Goal: Task Accomplishment & Management: Use online tool/utility

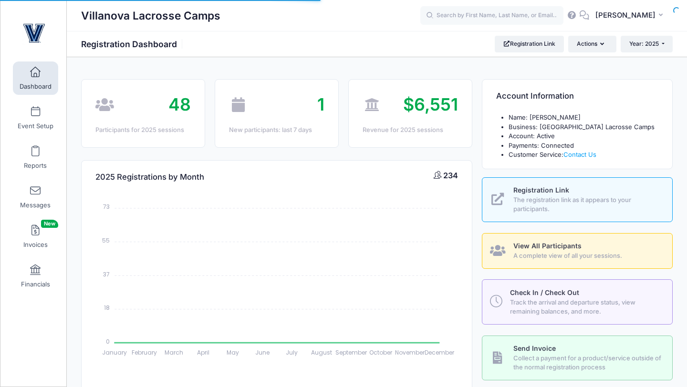
select select
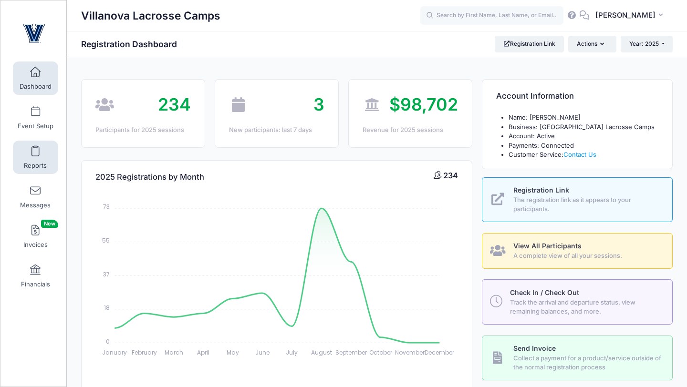
click at [35, 150] on span at bounding box center [35, 151] width 0 height 10
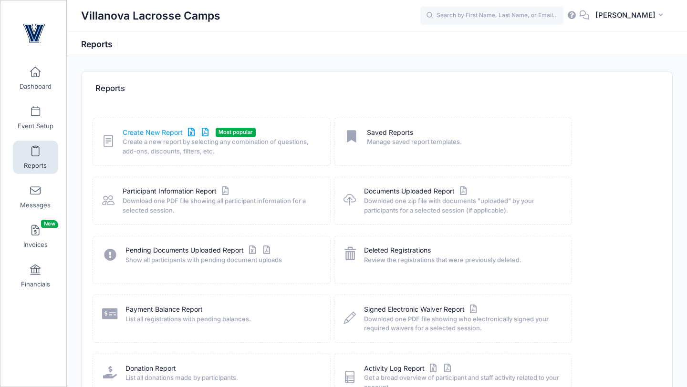
click at [132, 132] on link "Create New Report" at bounding box center [167, 133] width 89 height 10
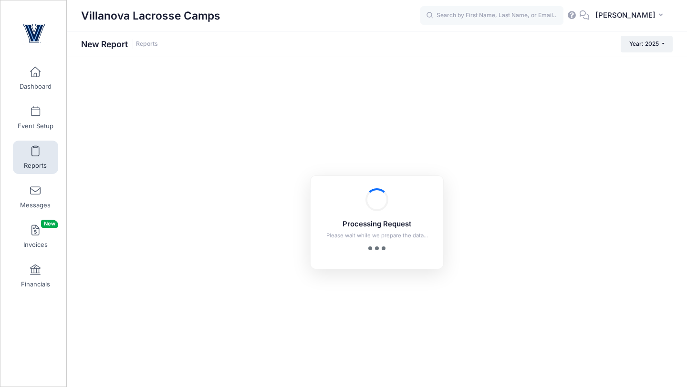
checkbox input "true"
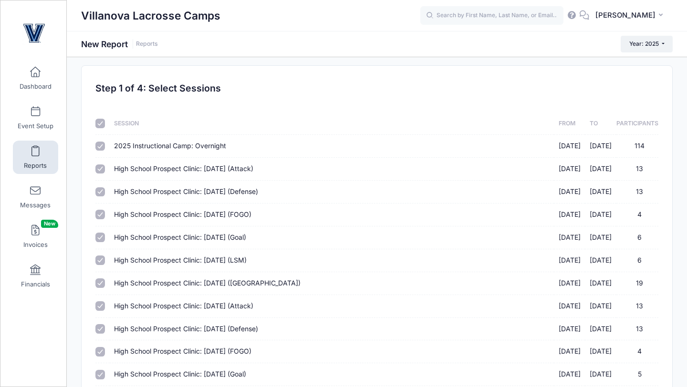
scroll to position [9, 0]
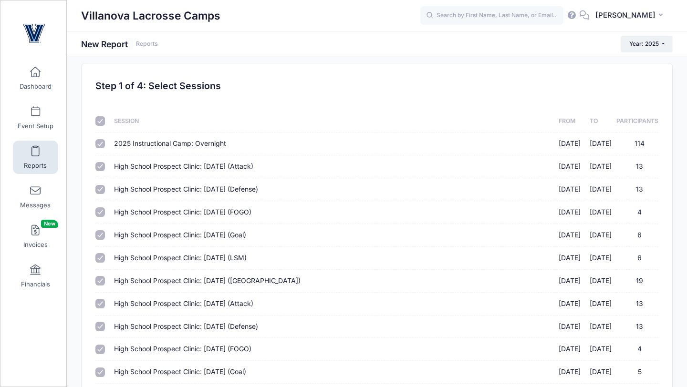
click at [101, 123] on input "checkbox" at bounding box center [100, 121] width 10 height 10
checkbox input "false"
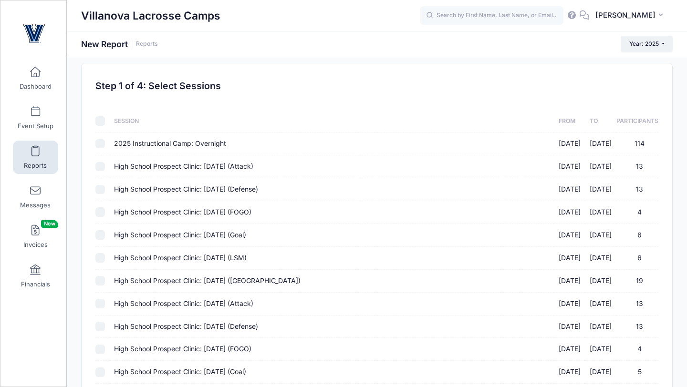
checkbox input "false"
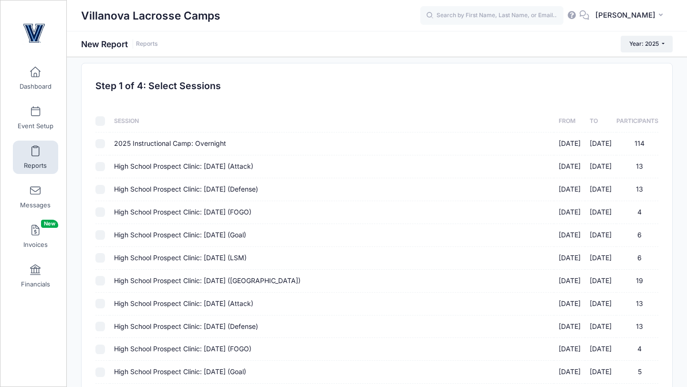
checkbox input "false"
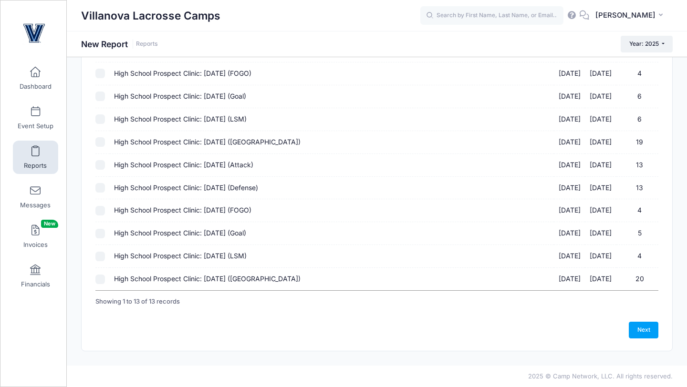
click at [103, 280] on input "High School Prospect Clinic: October 19 (Midfield) 10/19/2025 - 10/19/2025 20" at bounding box center [100, 280] width 10 height 10
checkbox input "true"
click at [101, 258] on input "High School Prospect Clinic: October 19 (LSM) 10/19/2025 - 10/19/2025 4" at bounding box center [100, 257] width 10 height 10
checkbox input "true"
click at [101, 235] on input "High School Prospect Clinic: October 19 (Goal) 10/19/2025 - 10/19/2025 5" at bounding box center [100, 234] width 10 height 10
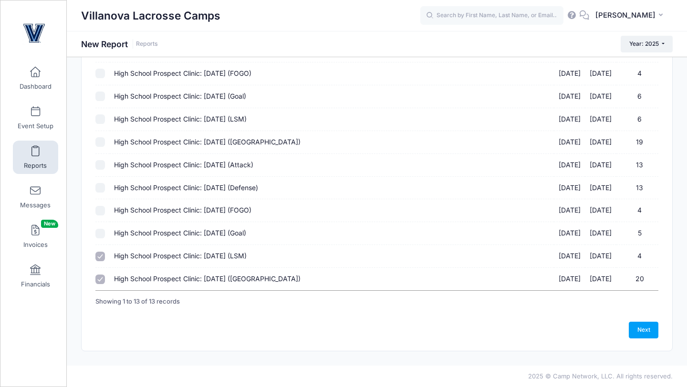
checkbox input "true"
click at [99, 213] on input "High School Prospect Clinic: October 19 (FOGO) 10/19/2025 - 10/19/2025 4" at bounding box center [100, 211] width 10 height 10
checkbox input "true"
click at [100, 190] on input "High School Prospect Clinic: October 19 (Defense) 10/19/2025 - 10/19/2025 13" at bounding box center [100, 188] width 10 height 10
checkbox input "true"
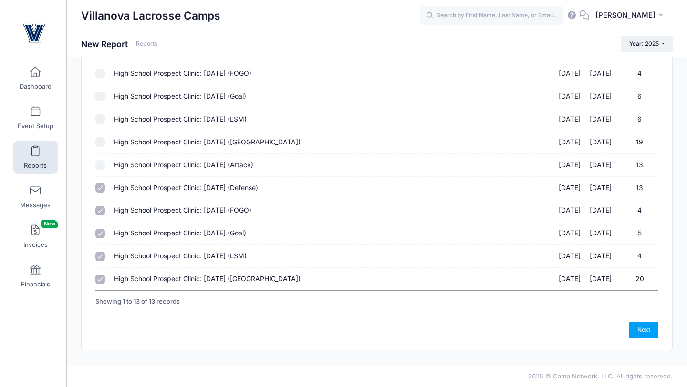
click at [102, 166] on input "High School Prospect Clinic: October 19 (Attack) 10/19/2025 - 10/19/2025 13" at bounding box center [100, 165] width 10 height 10
checkbox input "true"
click at [635, 324] on link "Next" at bounding box center [644, 330] width 30 height 16
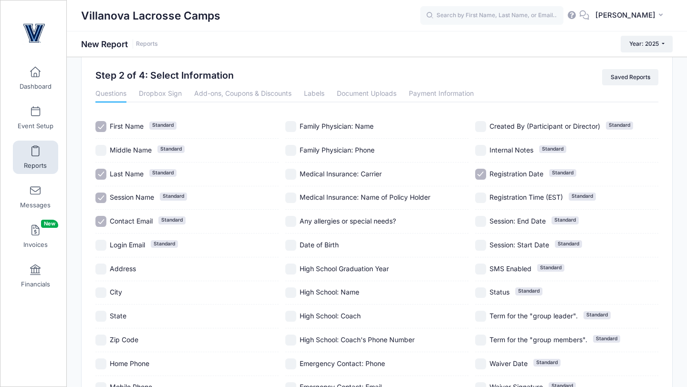
scroll to position [10, 0]
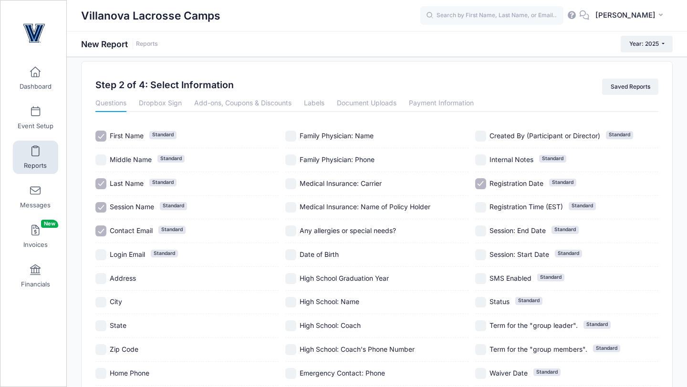
click at [101, 224] on div "Contact Email Standard" at bounding box center [186, 231] width 183 height 24
checkbox input "false"
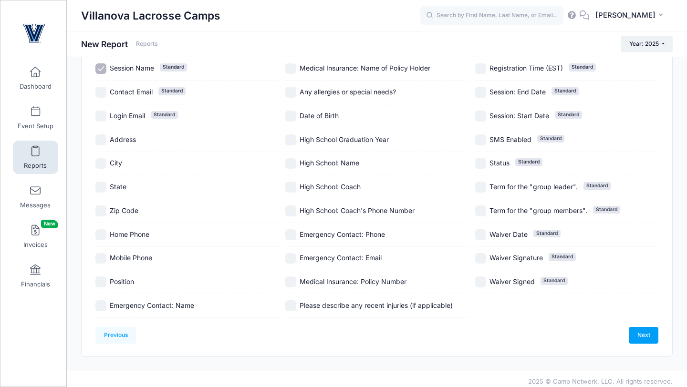
scroll to position [151, 0]
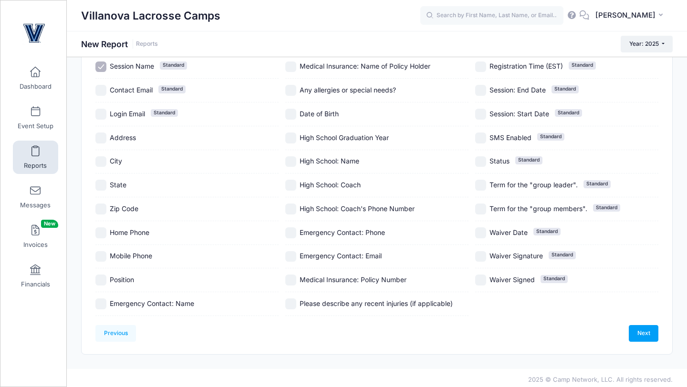
click at [100, 302] on input "Emergency Contact: Name" at bounding box center [100, 304] width 11 height 11
checkbox input "true"
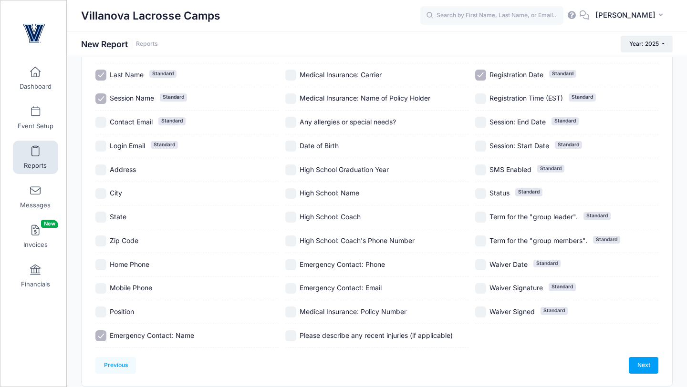
scroll to position [122, 0]
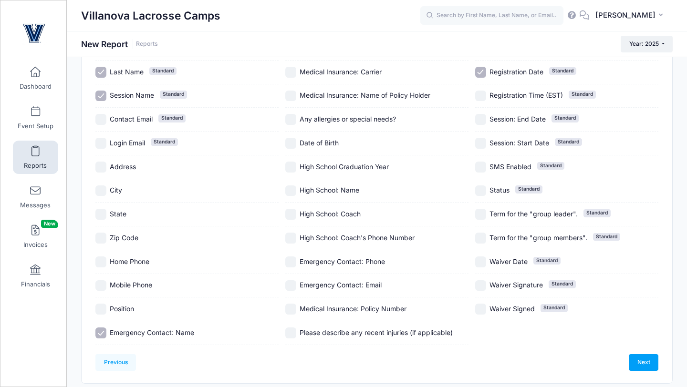
click at [289, 265] on input "Emergency Contact: Phone" at bounding box center [290, 262] width 11 height 11
checkbox input "true"
click at [294, 145] on input "Date of Birth" at bounding box center [290, 143] width 11 height 11
checkbox input "true"
click at [479, 73] on input "Registration Date Standard" at bounding box center [480, 72] width 11 height 11
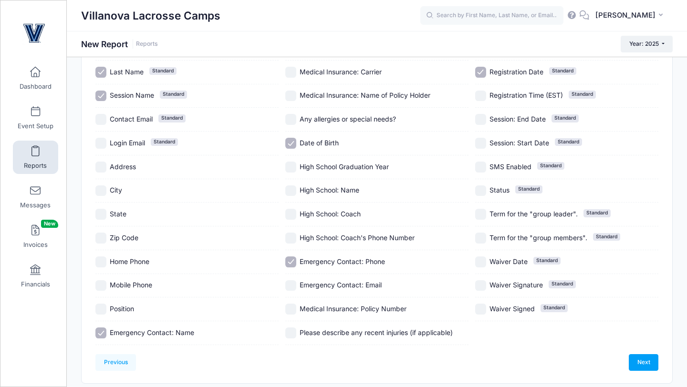
checkbox input "false"
click at [633, 361] on link "Next" at bounding box center [644, 362] width 30 height 16
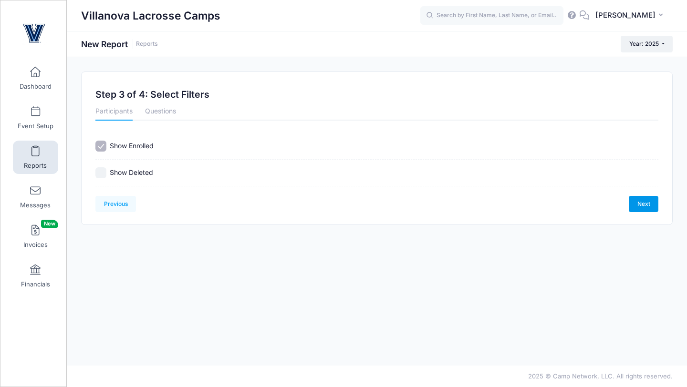
click at [645, 208] on link "Next" at bounding box center [644, 204] width 30 height 16
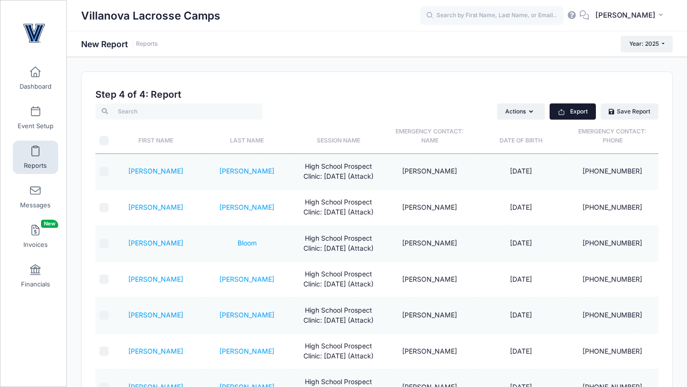
click at [566, 113] on button "Export" at bounding box center [573, 112] width 46 height 16
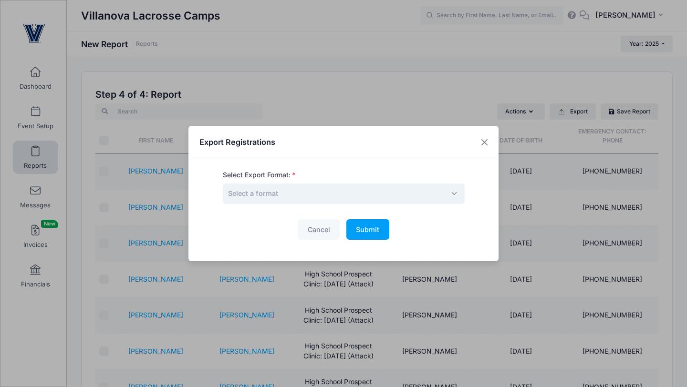
click at [367, 193] on span "Select a format" at bounding box center [344, 194] width 242 height 21
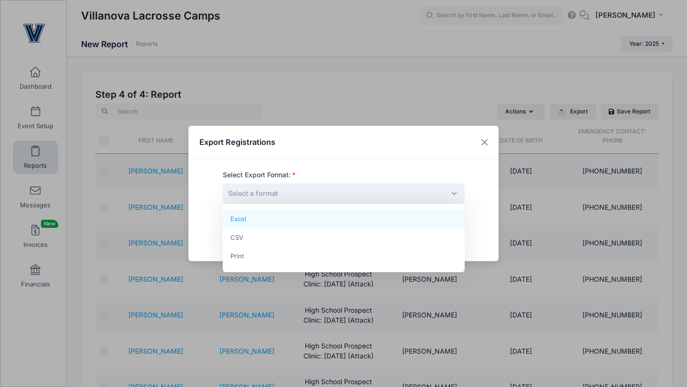
select select "excel"
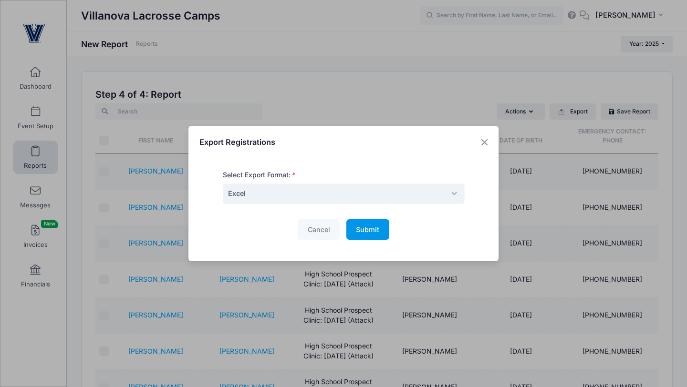
click at [361, 231] on span "Submit" at bounding box center [367, 230] width 23 height 8
